Goal: Task Accomplishment & Management: Use online tool/utility

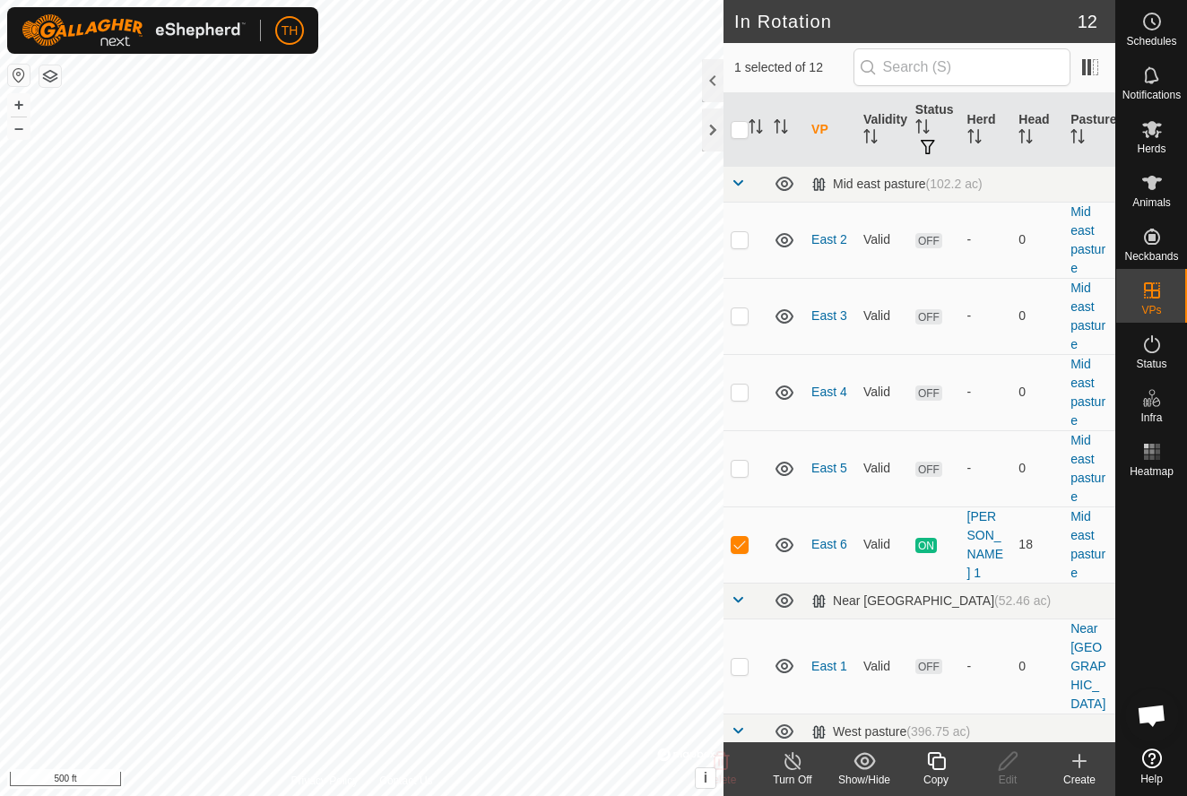
click at [939, 762] on icon at bounding box center [936, 761] width 22 height 22
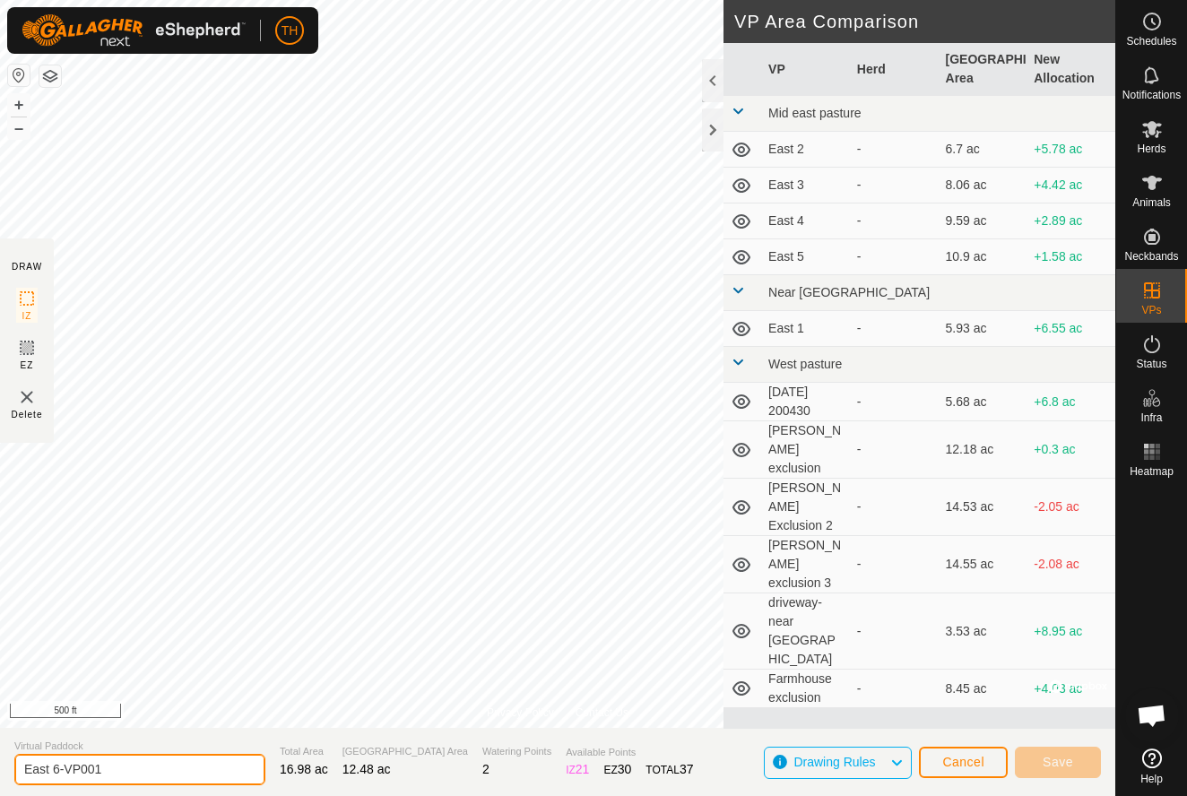
click at [158, 775] on input "East 6-VP001" at bounding box center [139, 769] width 251 height 31
type input "East 7"
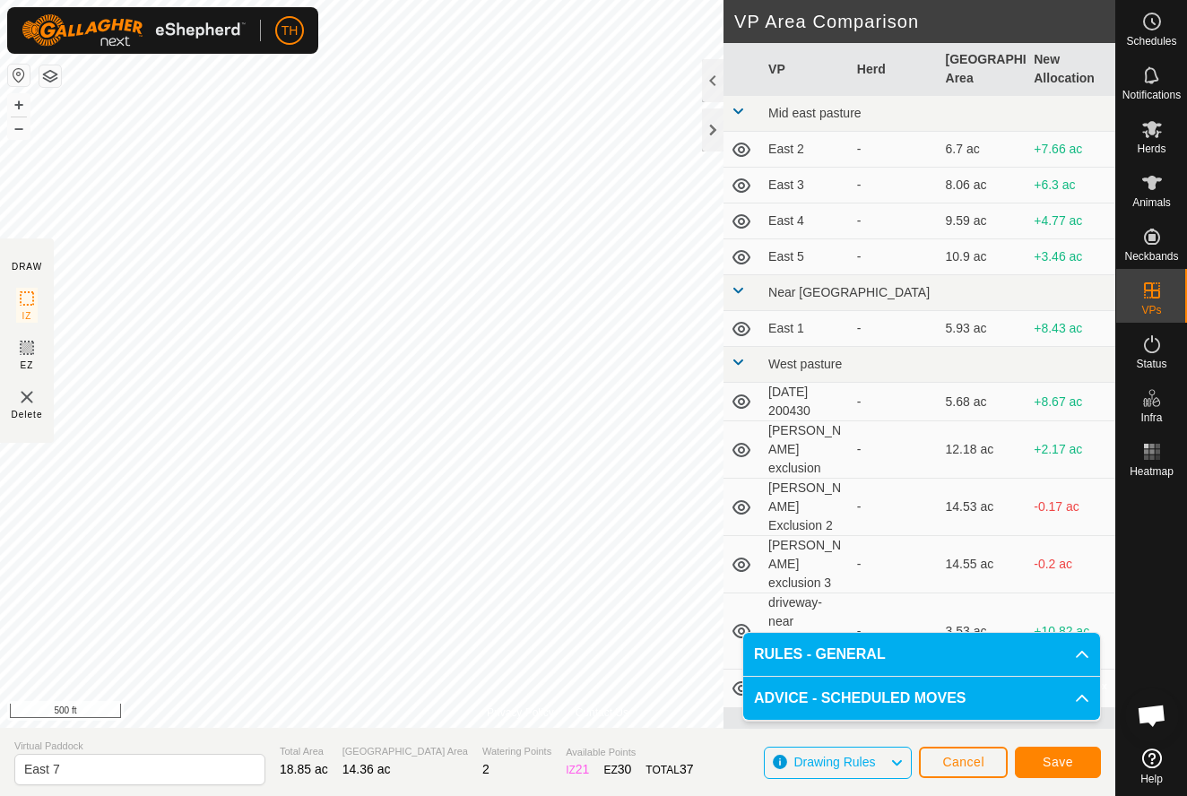
click at [1053, 758] on span "Save" at bounding box center [1058, 762] width 30 height 14
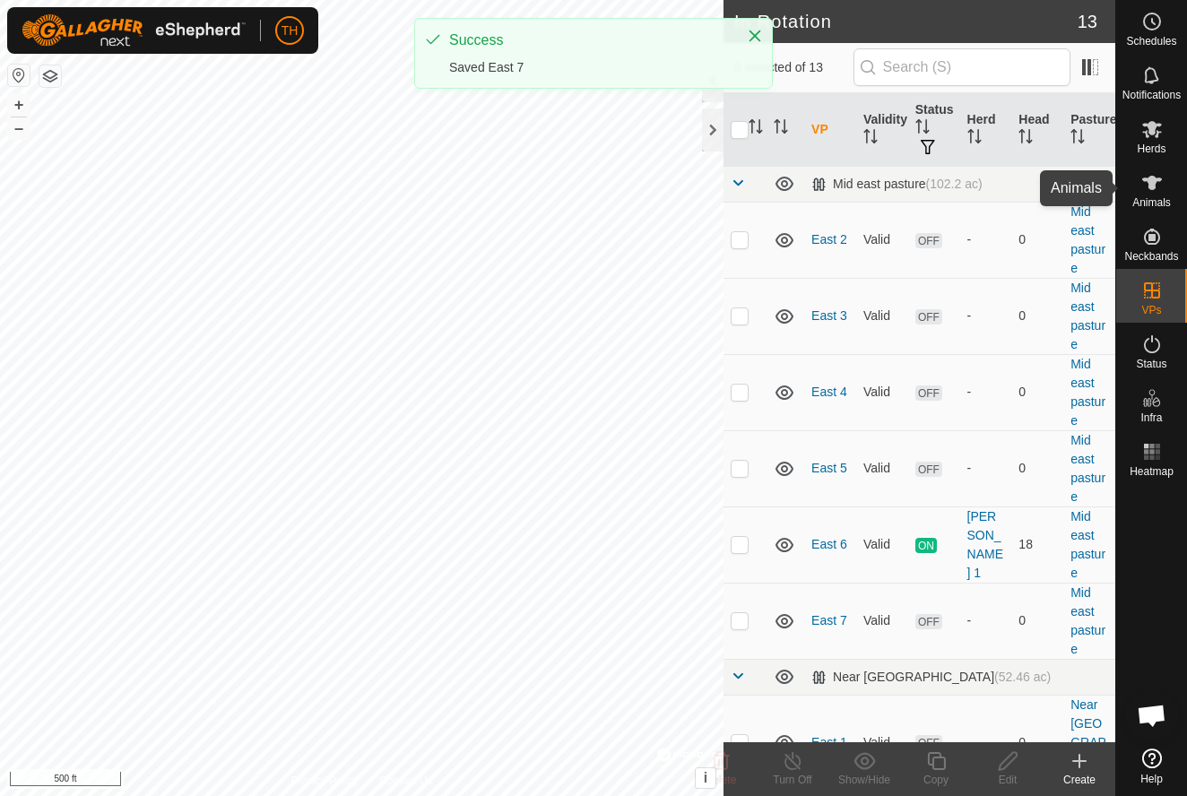
click at [1153, 182] on icon at bounding box center [1152, 183] width 20 height 14
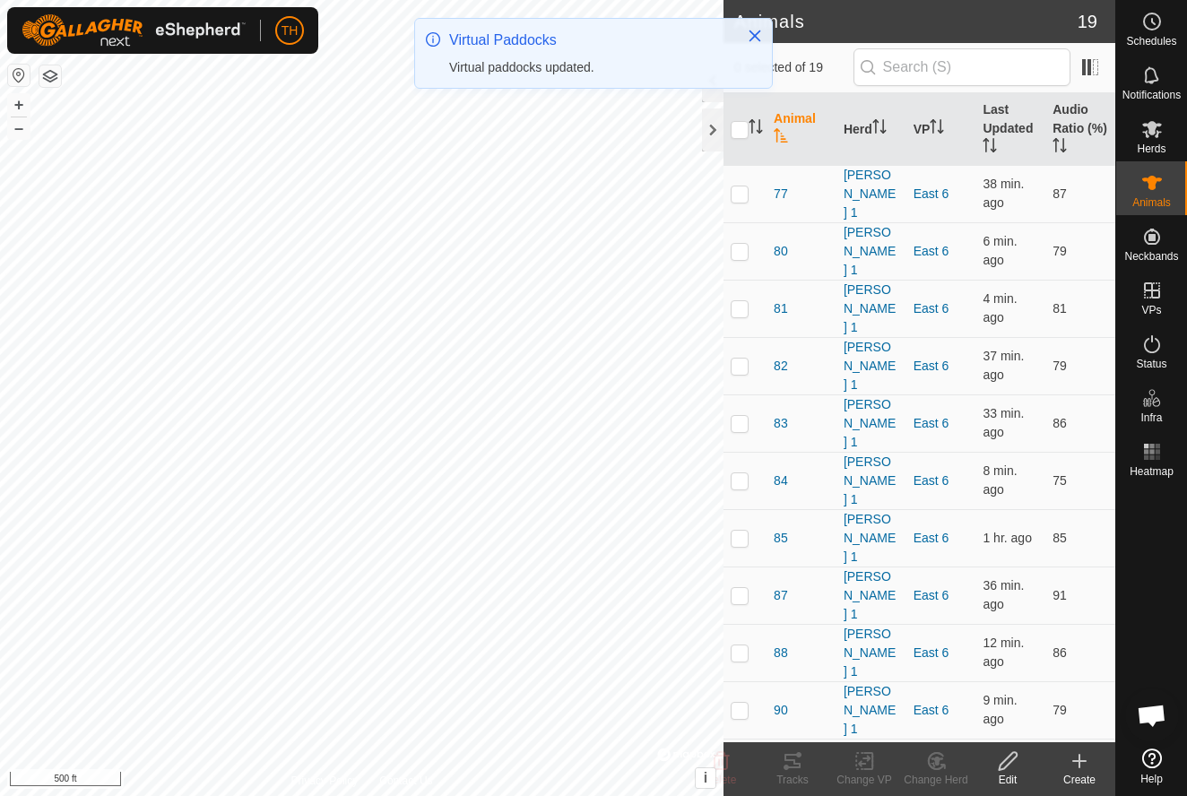
click at [740, 133] on input "checkbox" at bounding box center [740, 130] width 18 height 18
checkbox input "true"
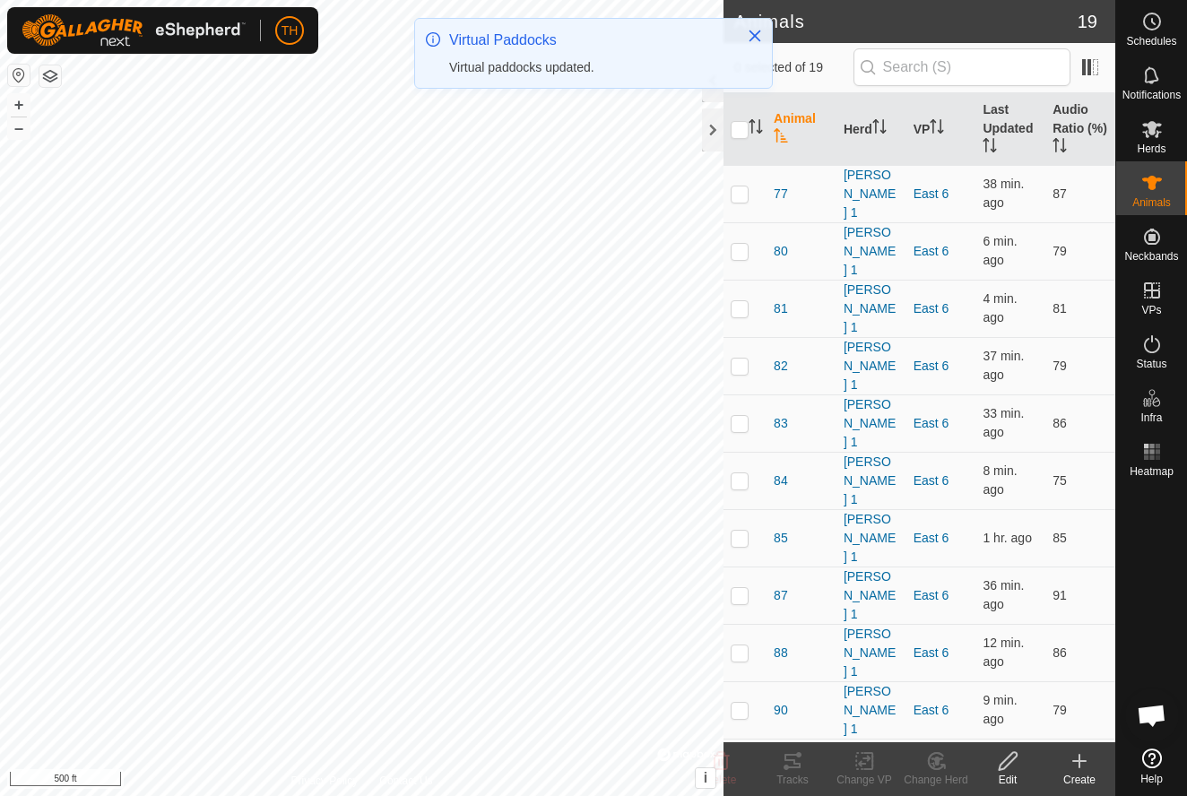
checkbox input "true"
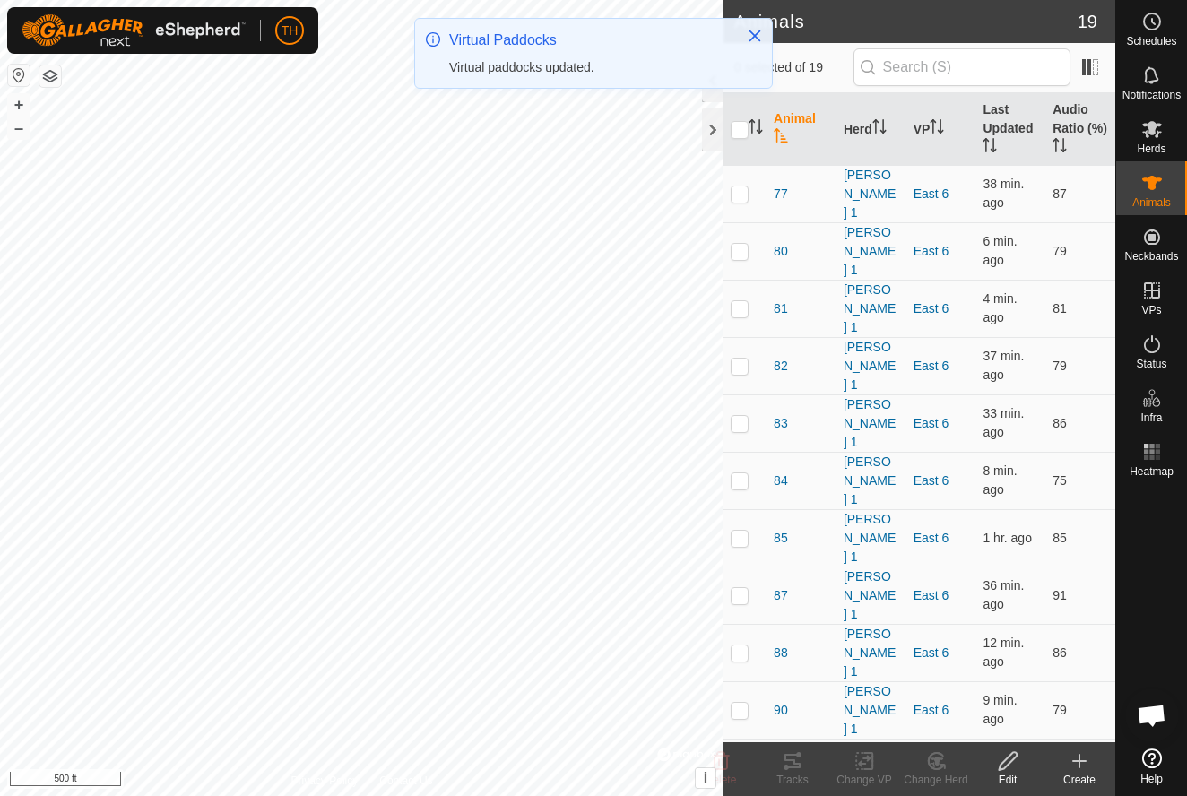
checkbox input "true"
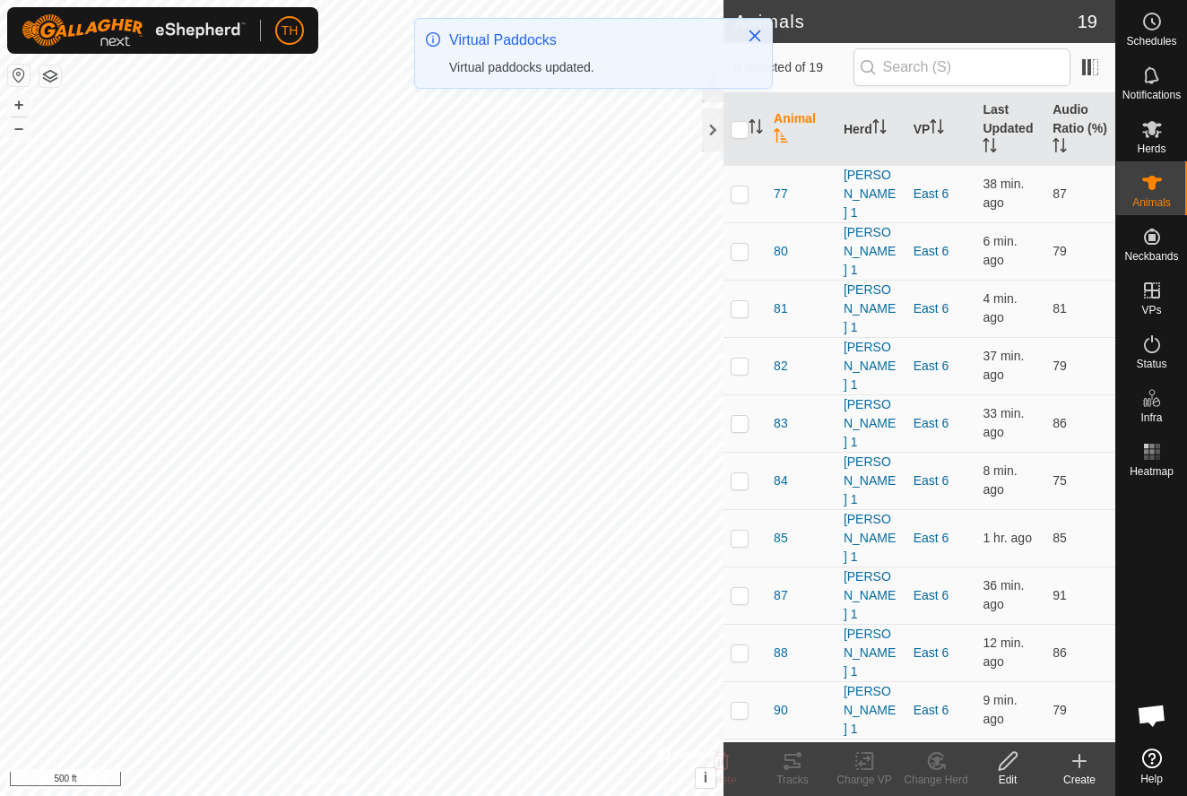
checkbox input "true"
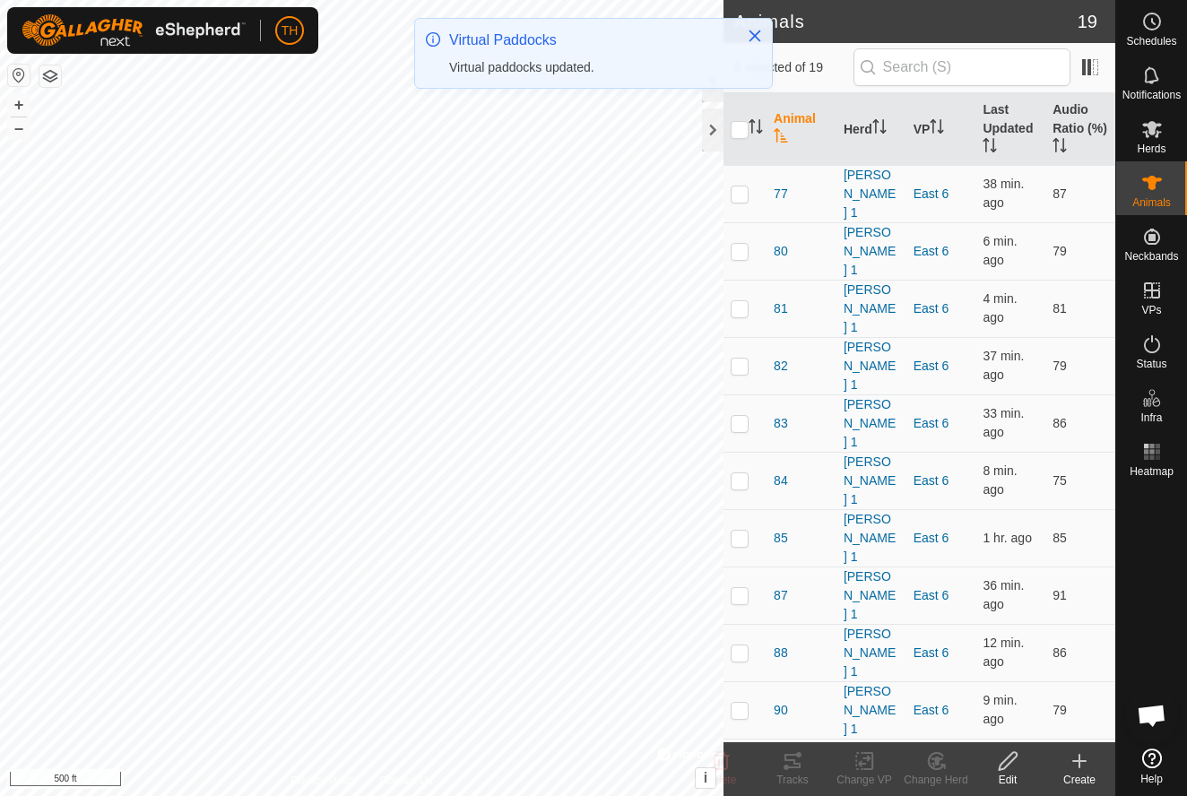
checkbox input "true"
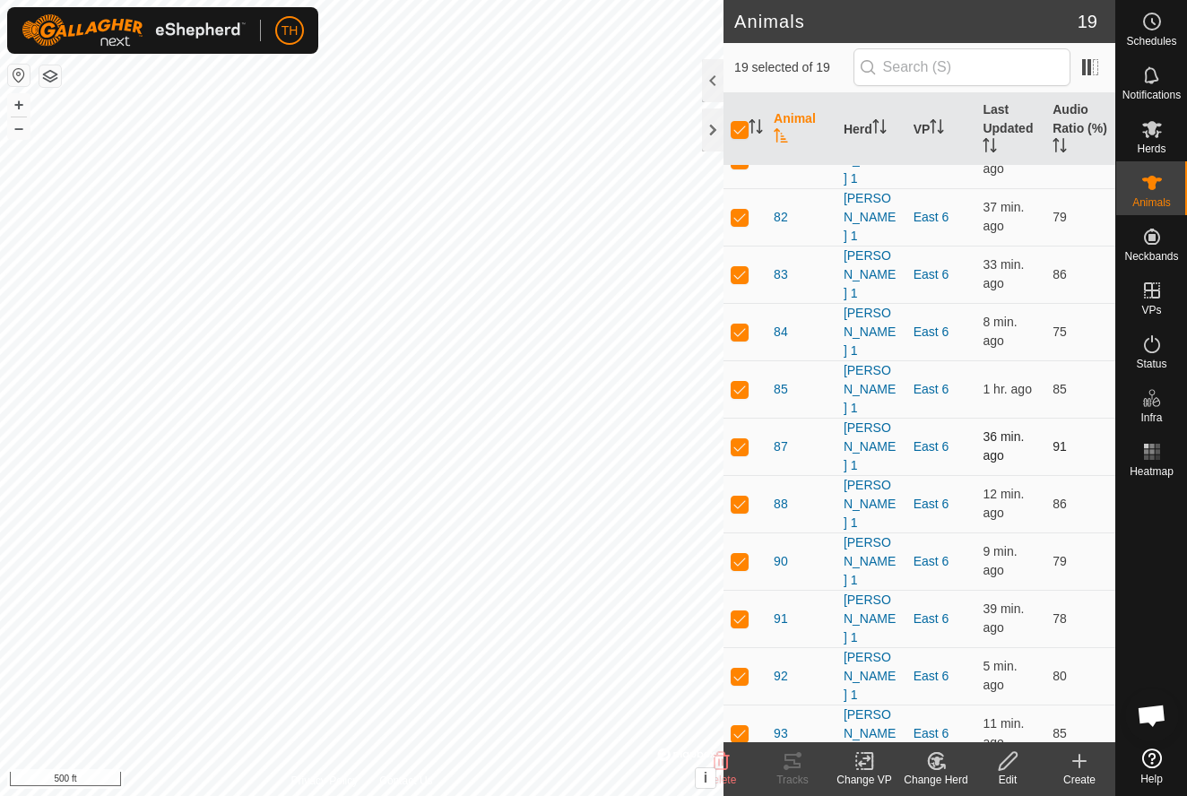
scroll to position [148, 0]
checkbox input "false"
click at [866, 763] on icon at bounding box center [864, 761] width 22 height 22
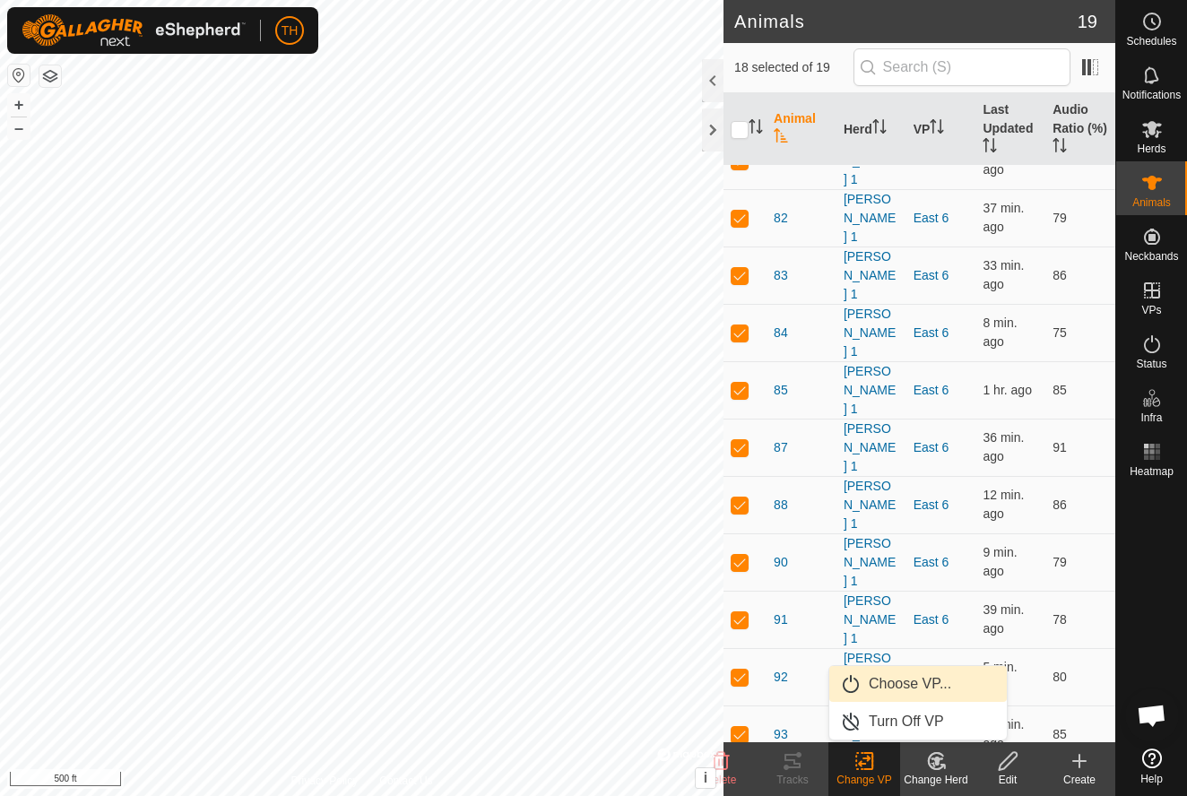
click at [914, 685] on link "Choose VP..." at bounding box center [918, 684] width 178 height 36
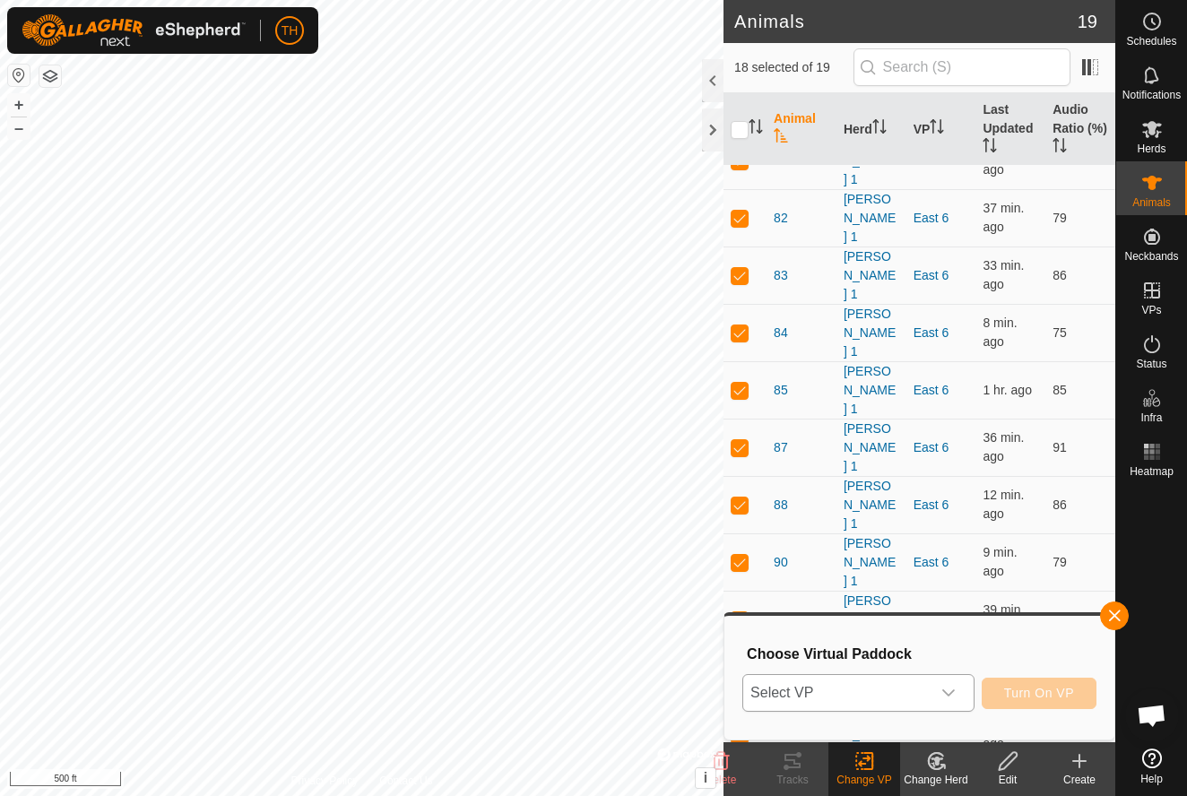
click at [914, 689] on span "Select VP" at bounding box center [836, 693] width 187 height 36
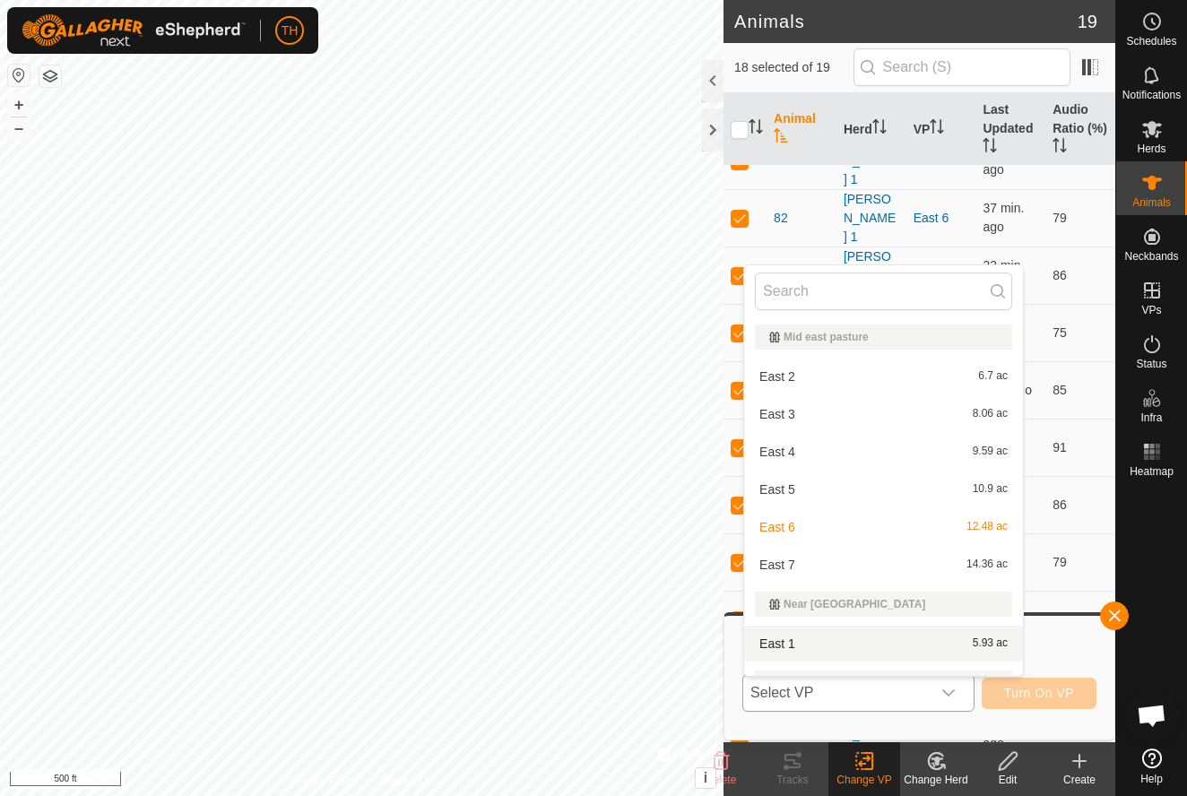
click at [793, 565] on span "East 7" at bounding box center [777, 565] width 36 height 13
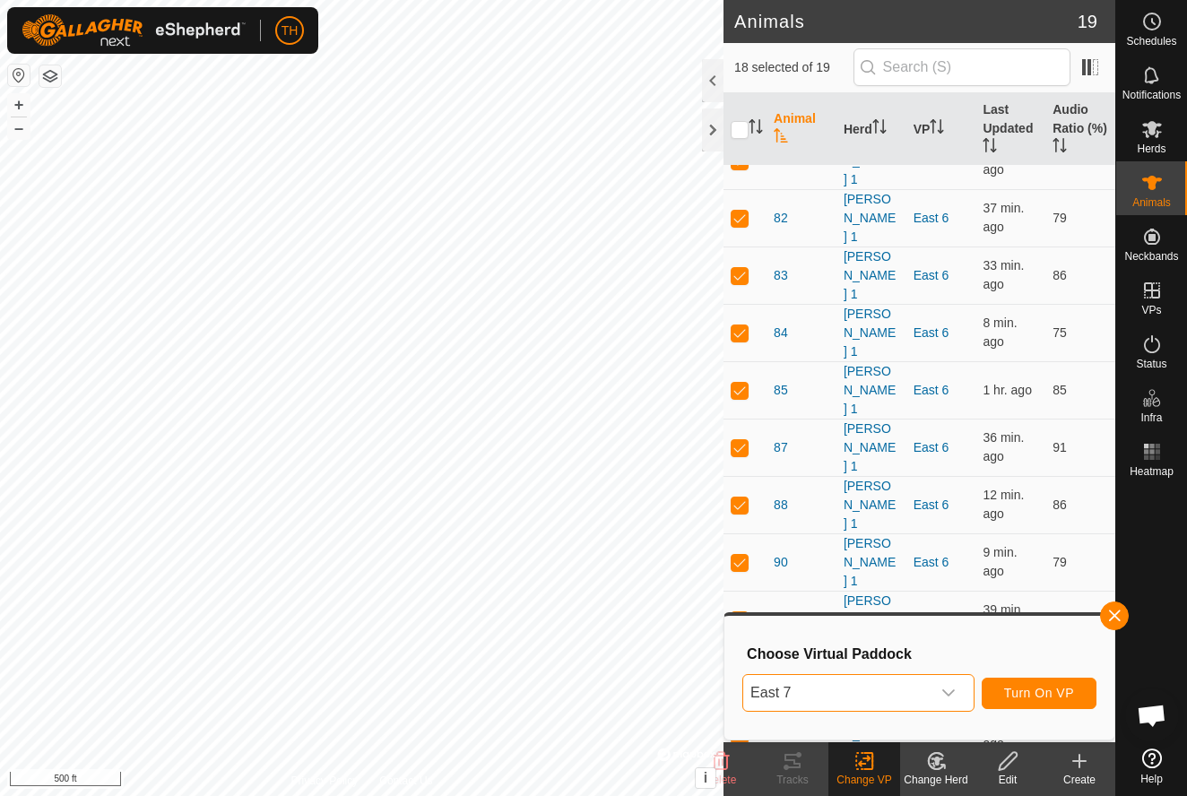
click at [772, 583] on span "East 7" at bounding box center [777, 588] width 36 height 10
click at [1041, 694] on span "Turn On VP" at bounding box center [1039, 693] width 70 height 14
